Goal: Transaction & Acquisition: Purchase product/service

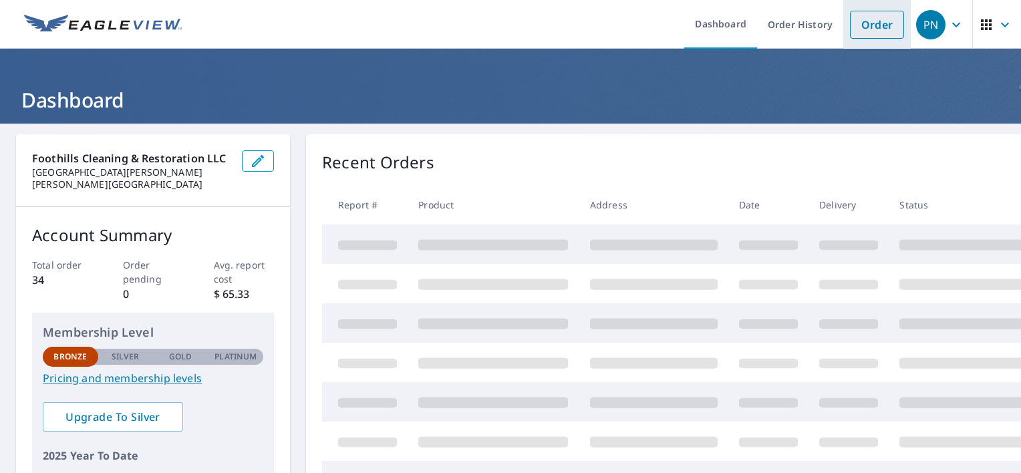
click at [859, 21] on link "Order" at bounding box center [877, 25] width 54 height 28
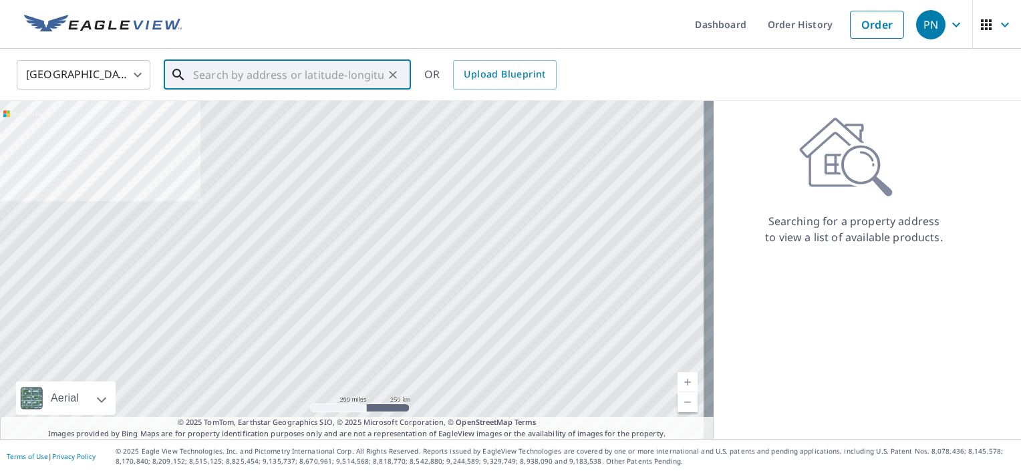
click at [345, 69] on input "text" at bounding box center [288, 74] width 190 height 37
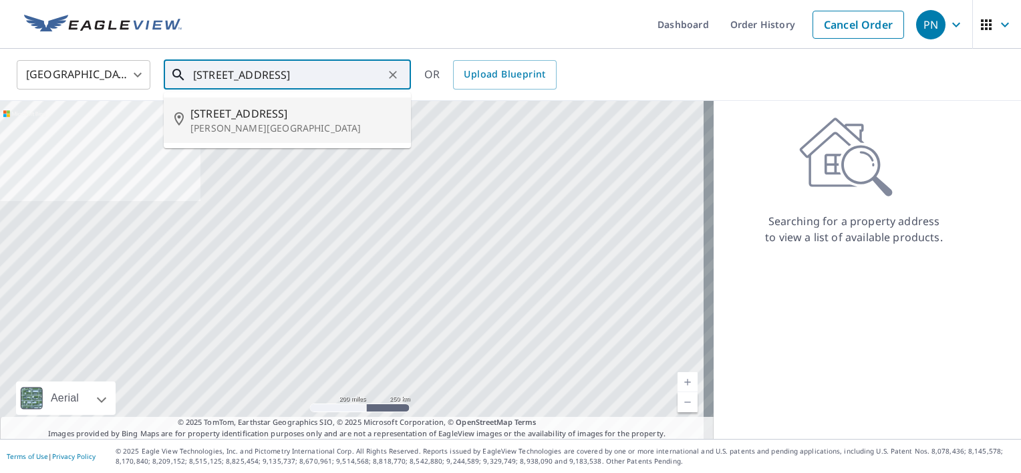
click at [281, 110] on span "[STREET_ADDRESS]" at bounding box center [295, 114] width 210 height 16
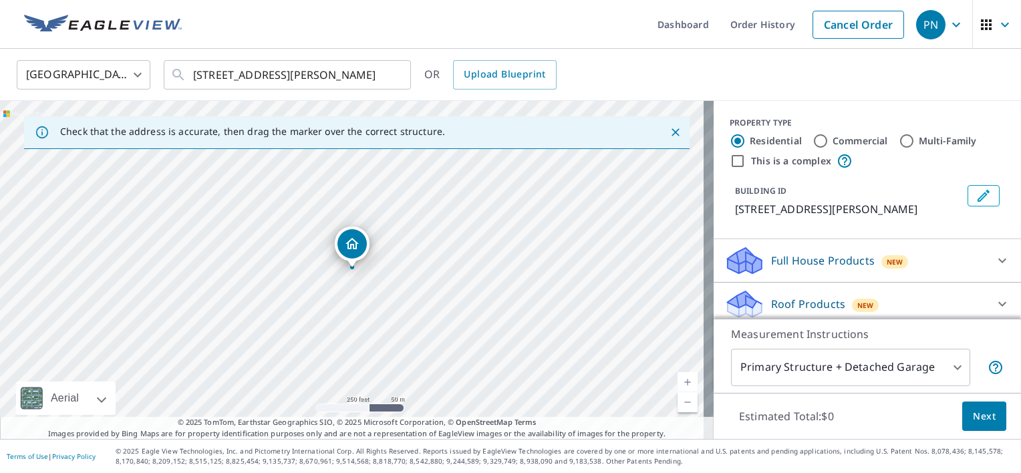
click at [678, 378] on link "Current Level 17, Zoom In" at bounding box center [688, 382] width 20 height 20
click at [678, 378] on link "Current Level 18, Zoom In" at bounding box center [688, 382] width 20 height 20
click at [678, 378] on link "Current Level 19, Zoom In" at bounding box center [688, 382] width 20 height 20
click at [678, 378] on link "Current Level 20, Zoom In Disabled" at bounding box center [688, 382] width 20 height 20
drag, startPoint x: 388, startPoint y: 265, endPoint x: 401, endPoint y: 307, distance: 44.8
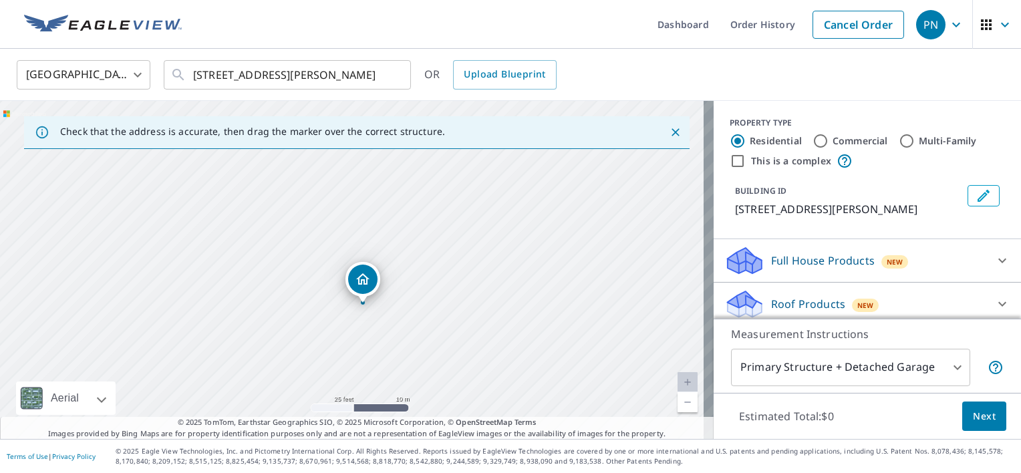
click at [401, 307] on div "[STREET_ADDRESS][PERSON_NAME]" at bounding box center [357, 270] width 714 height 338
drag, startPoint x: 364, startPoint y: 285, endPoint x: 553, endPoint y: 283, distance: 188.4
click at [203, 69] on input "[STREET_ADDRESS][PERSON_NAME]" at bounding box center [288, 74] width 190 height 37
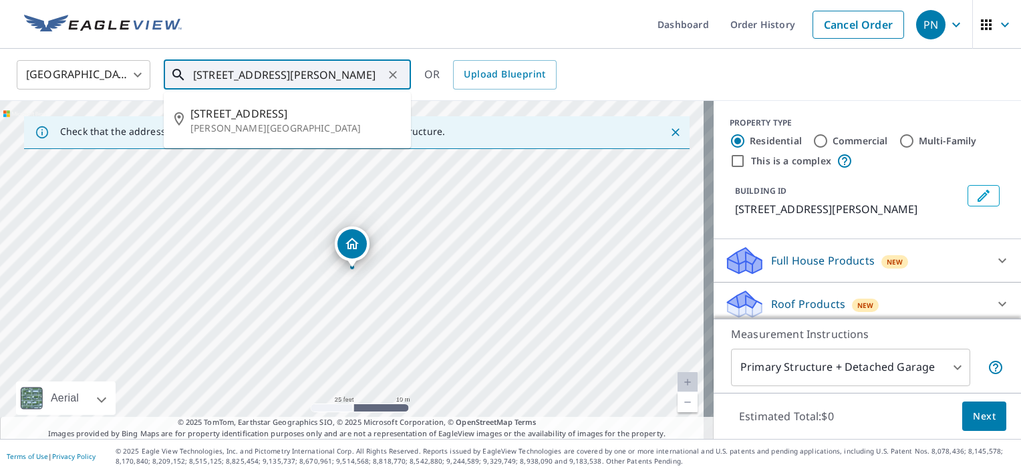
type input "[STREET_ADDRESS][PERSON_NAME]"
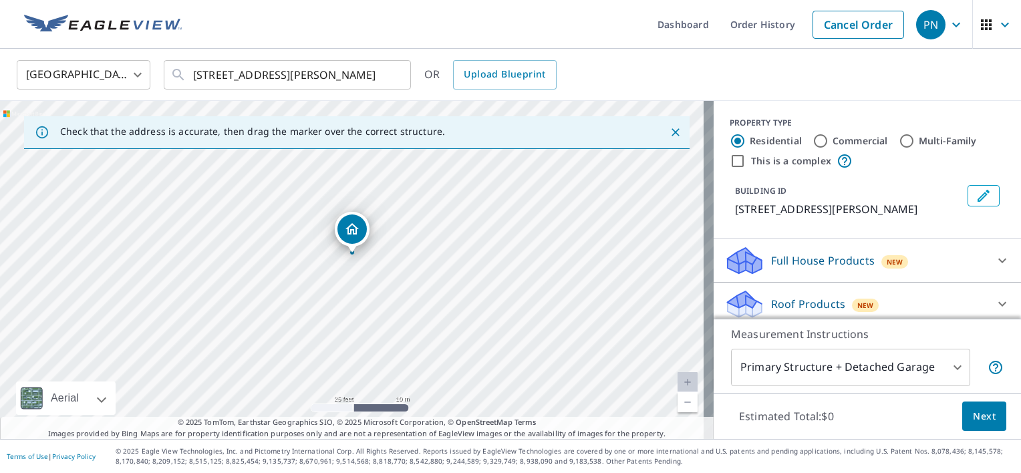
drag, startPoint x: 351, startPoint y: 248, endPoint x: 351, endPoint y: 233, distance: 14.7
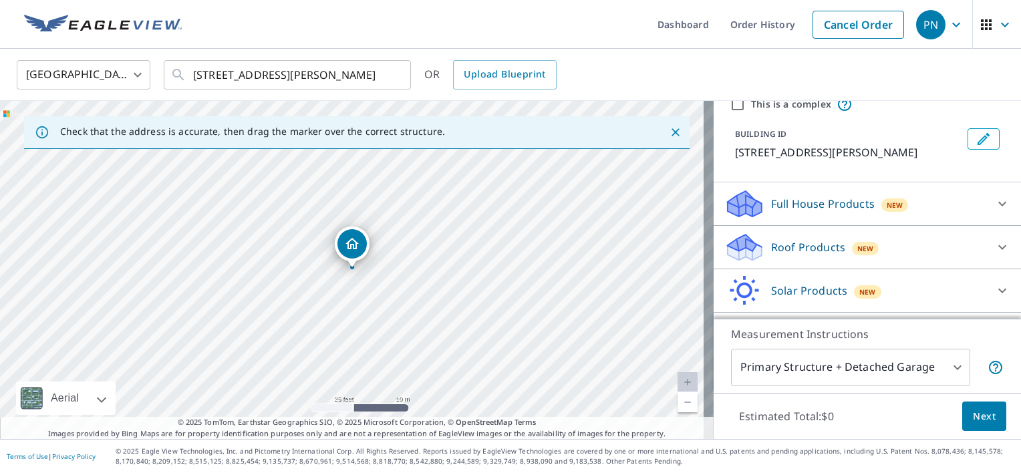
scroll to position [61, 0]
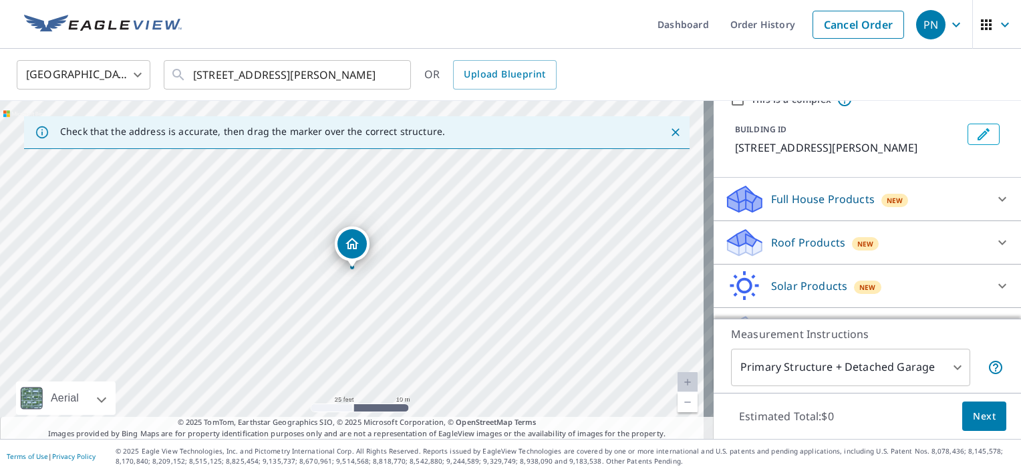
click at [994, 241] on icon at bounding box center [1002, 243] width 16 height 16
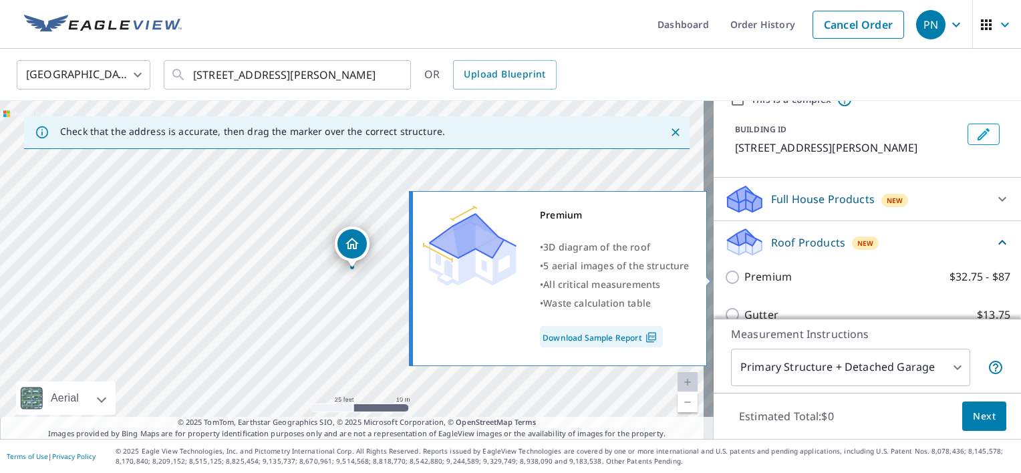
click at [839, 278] on label "Premium $32.75 - $87" at bounding box center [877, 277] width 266 height 17
click at [744, 278] on input "Premium $32.75 - $87" at bounding box center [734, 277] width 20 height 16
checkbox input "true"
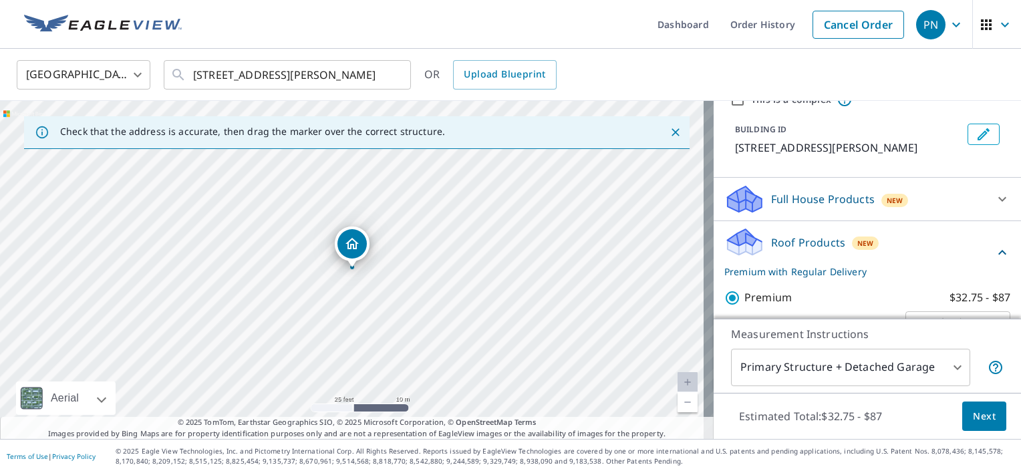
click at [986, 422] on button "Next" at bounding box center [984, 417] width 44 height 30
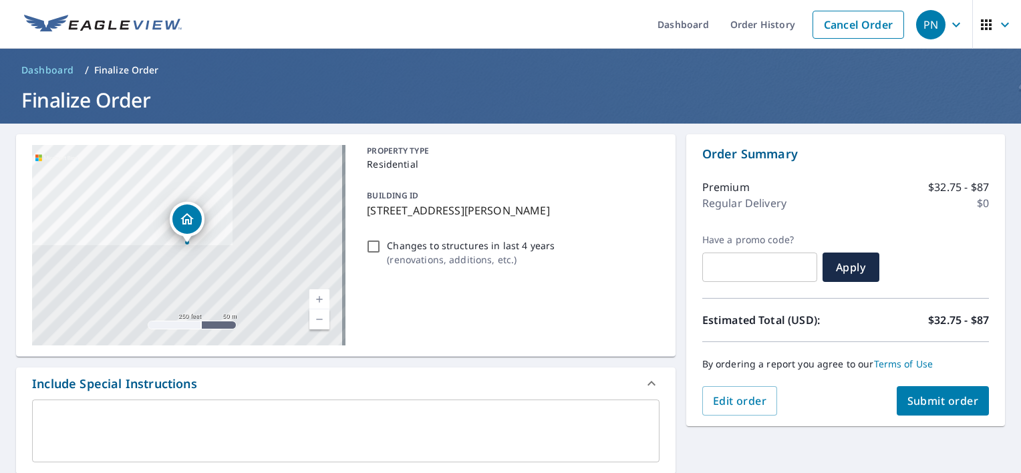
click at [929, 402] on span "Submit order" at bounding box center [942, 401] width 71 height 15
